Goal: Task Accomplishment & Management: Use online tool/utility

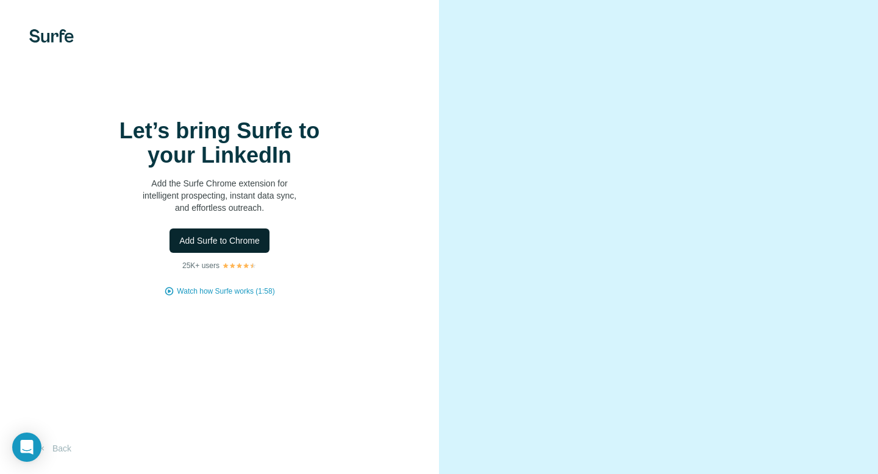
click at [253, 241] on span "Add Surfe to Chrome" at bounding box center [219, 241] width 80 height 12
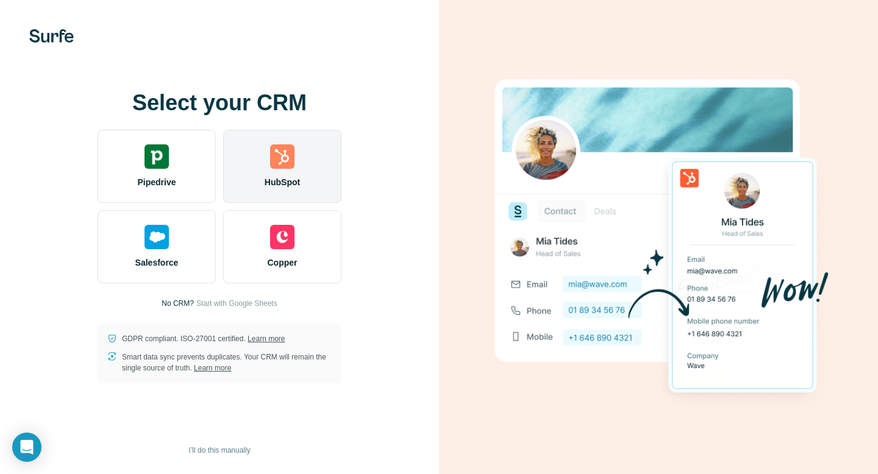
click at [326, 173] on div "HubSpot" at bounding box center [282, 166] width 118 height 73
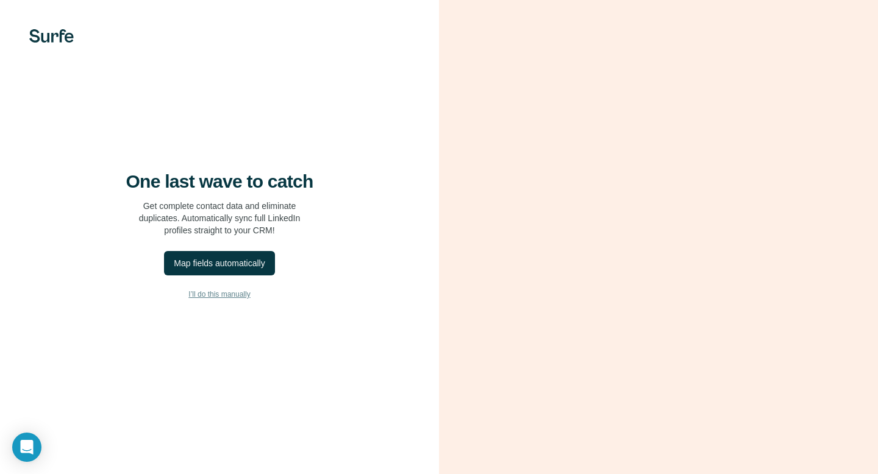
click at [235, 296] on span "I’ll do this manually" at bounding box center [219, 294] width 62 height 11
